Goal: Transaction & Acquisition: Book appointment/travel/reservation

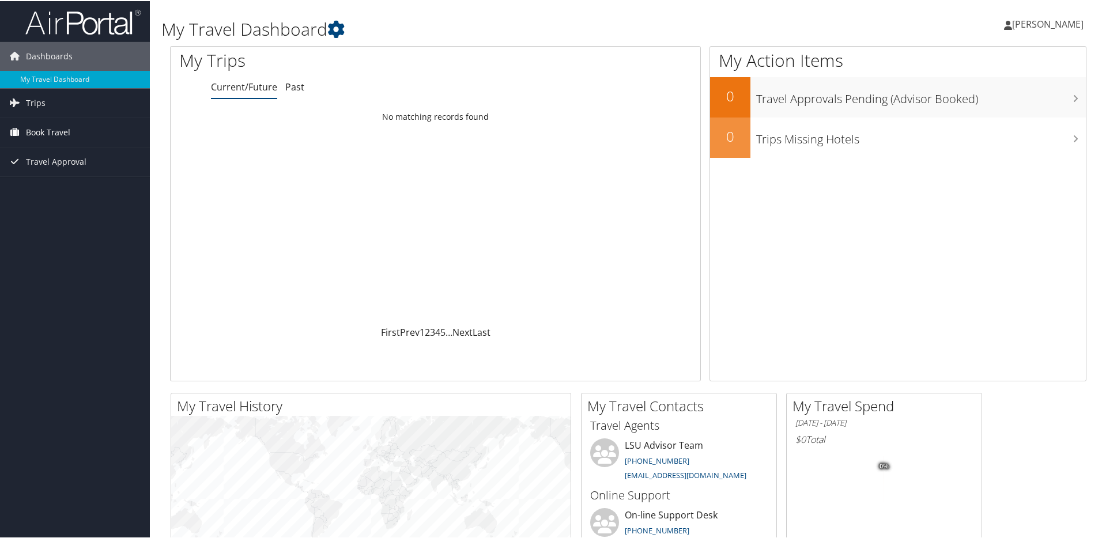
click at [37, 128] on span "Book Travel" at bounding box center [48, 131] width 44 height 29
click at [65, 168] on link "Book/Manage Online Trips" at bounding box center [75, 171] width 150 height 17
click at [628, 197] on div "Loading... No matching records found" at bounding box center [436, 214] width 530 height 219
click at [56, 106] on link "Trips" at bounding box center [75, 102] width 150 height 29
click at [51, 129] on link "Current/Future Trips" at bounding box center [75, 124] width 150 height 17
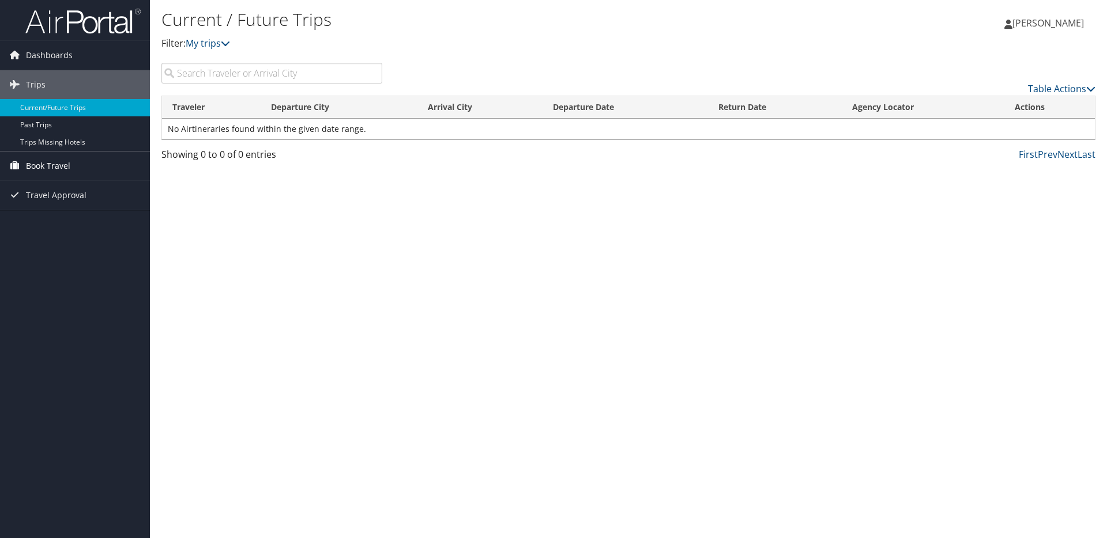
click at [41, 171] on span "Book Travel" at bounding box center [48, 166] width 44 height 29
click at [53, 201] on link "Book/Manage Online Trips" at bounding box center [75, 206] width 150 height 17
